Goal: Find specific page/section: Find specific page/section

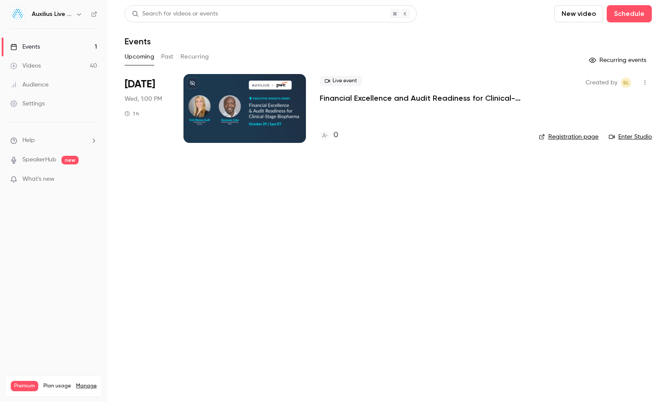
click at [80, 15] on icon "button" at bounding box center [79, 14] width 7 height 7
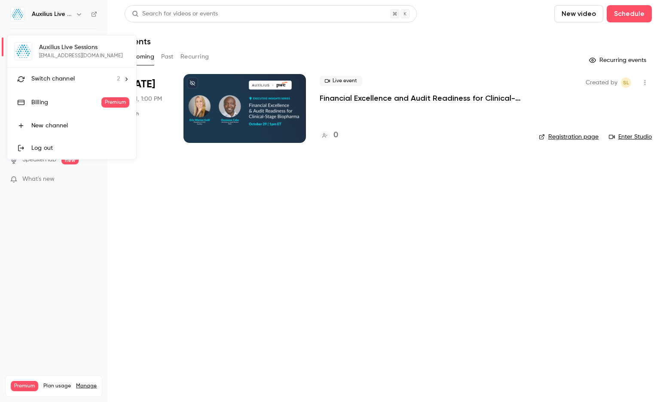
click at [85, 77] on div "Switch channel 2" at bounding box center [75, 78] width 89 height 9
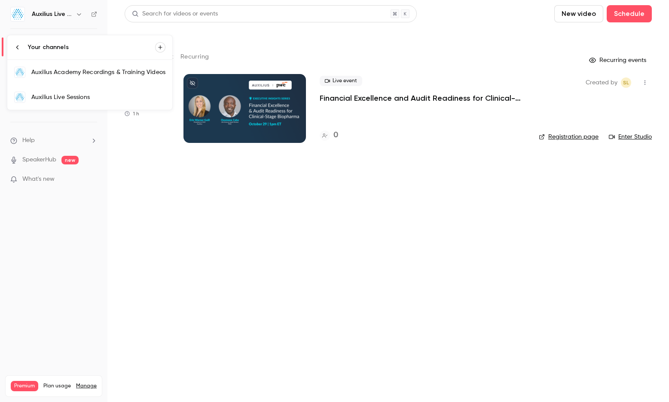
click at [94, 77] on link "Auxilius Academy Recordings & Training Videos" at bounding box center [89, 72] width 165 height 25
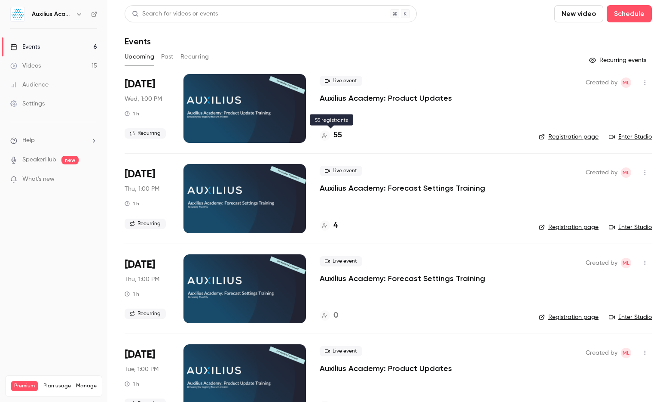
click at [337, 134] on h4 "55" at bounding box center [338, 135] width 9 height 12
